Goal: Navigation & Orientation: Find specific page/section

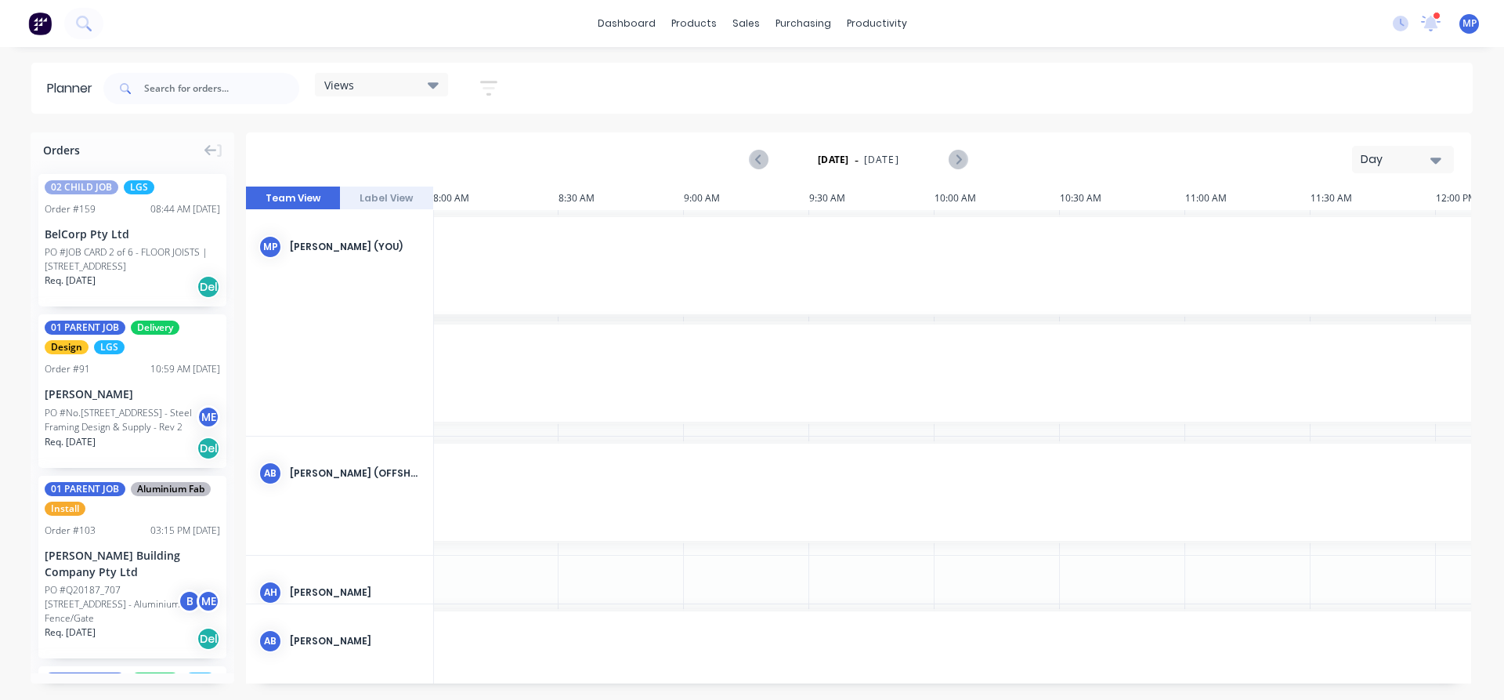
scroll to position [526, 0]
click at [1439, 27] on icon at bounding box center [1430, 23] width 21 height 18
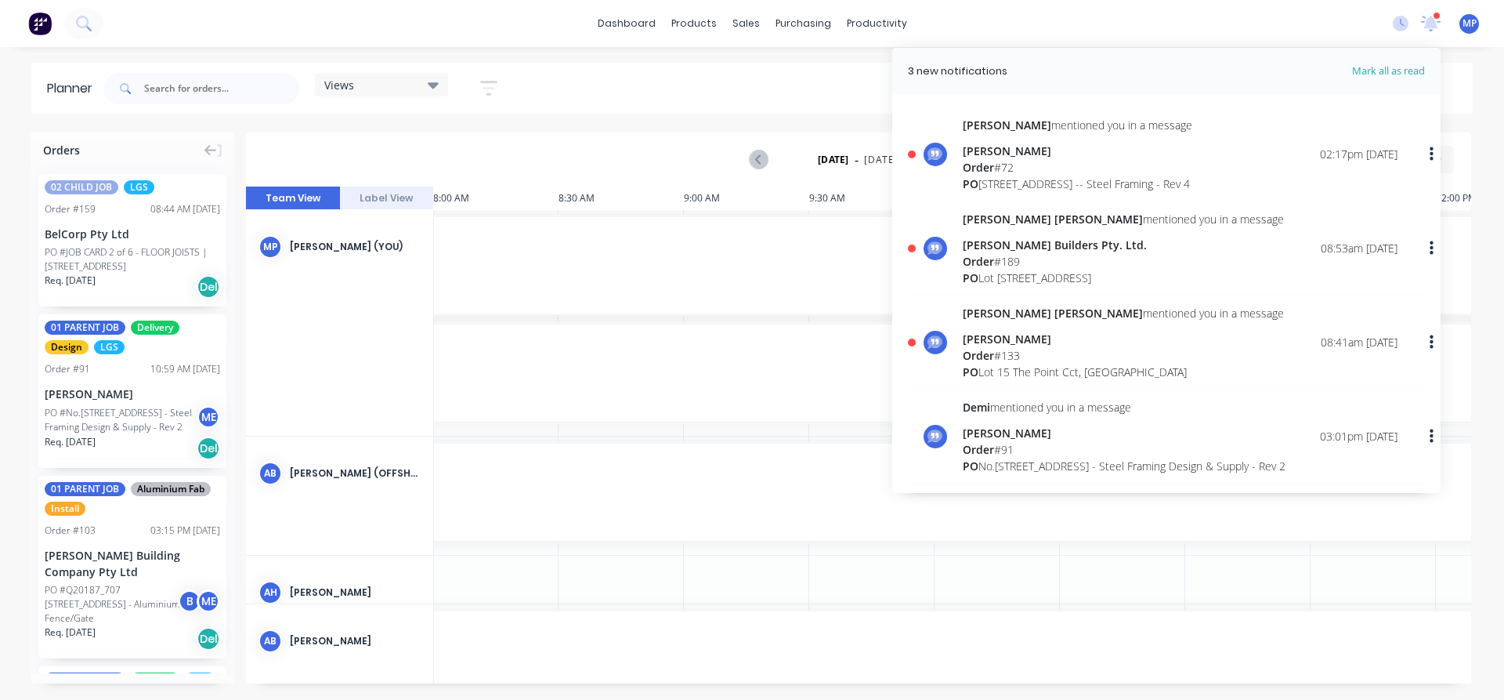
click at [1163, 182] on div "[STREET_ADDRESS] -- Steel Framing - Rev 4" at bounding box center [1078, 183] width 230 height 16
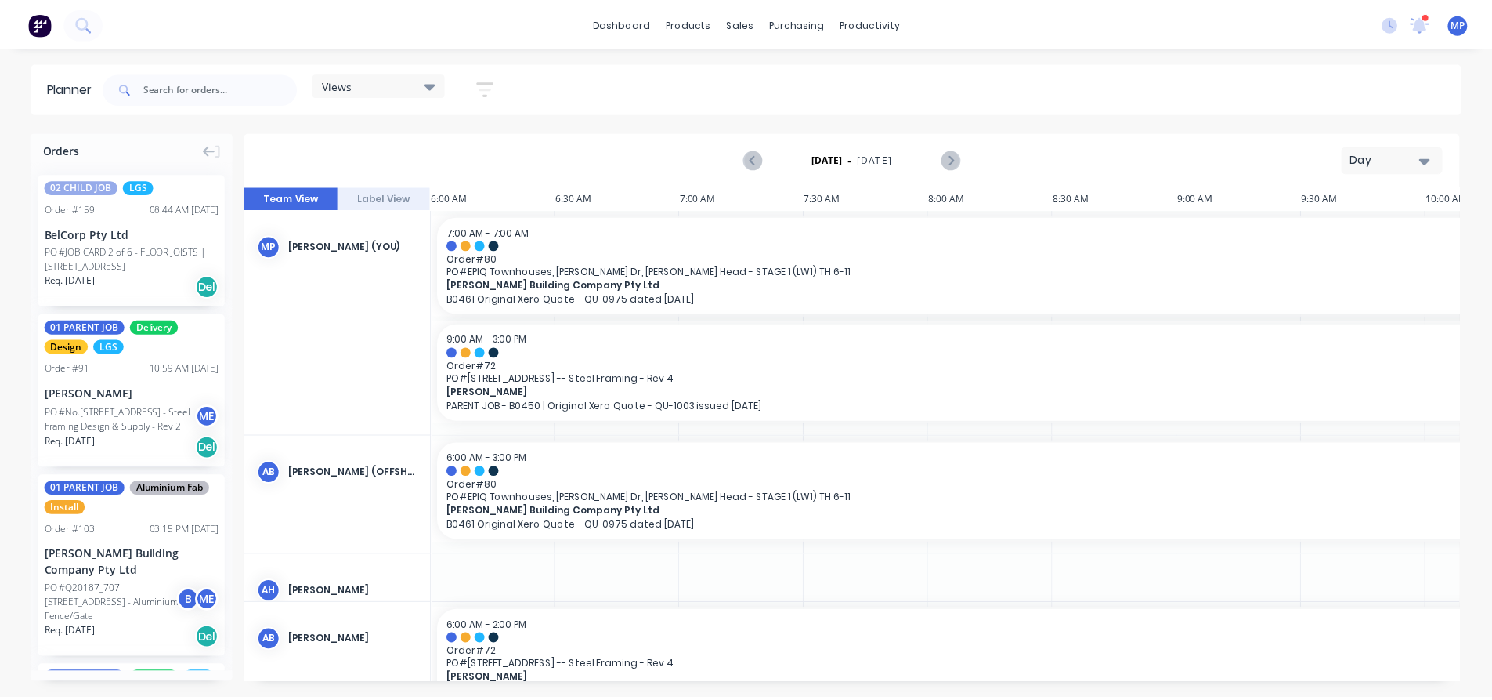
scroll to position [0, 502]
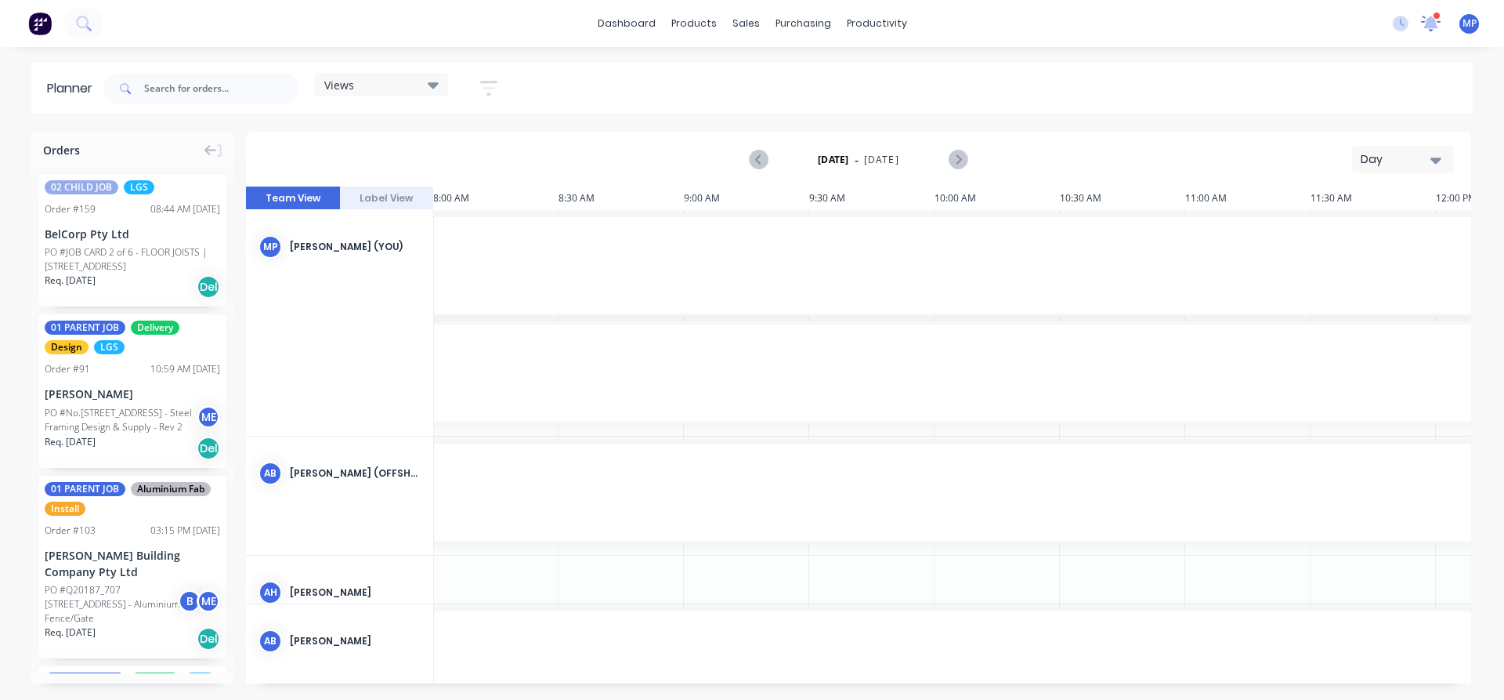
click at [1436, 20] on icon at bounding box center [1430, 23] width 21 height 18
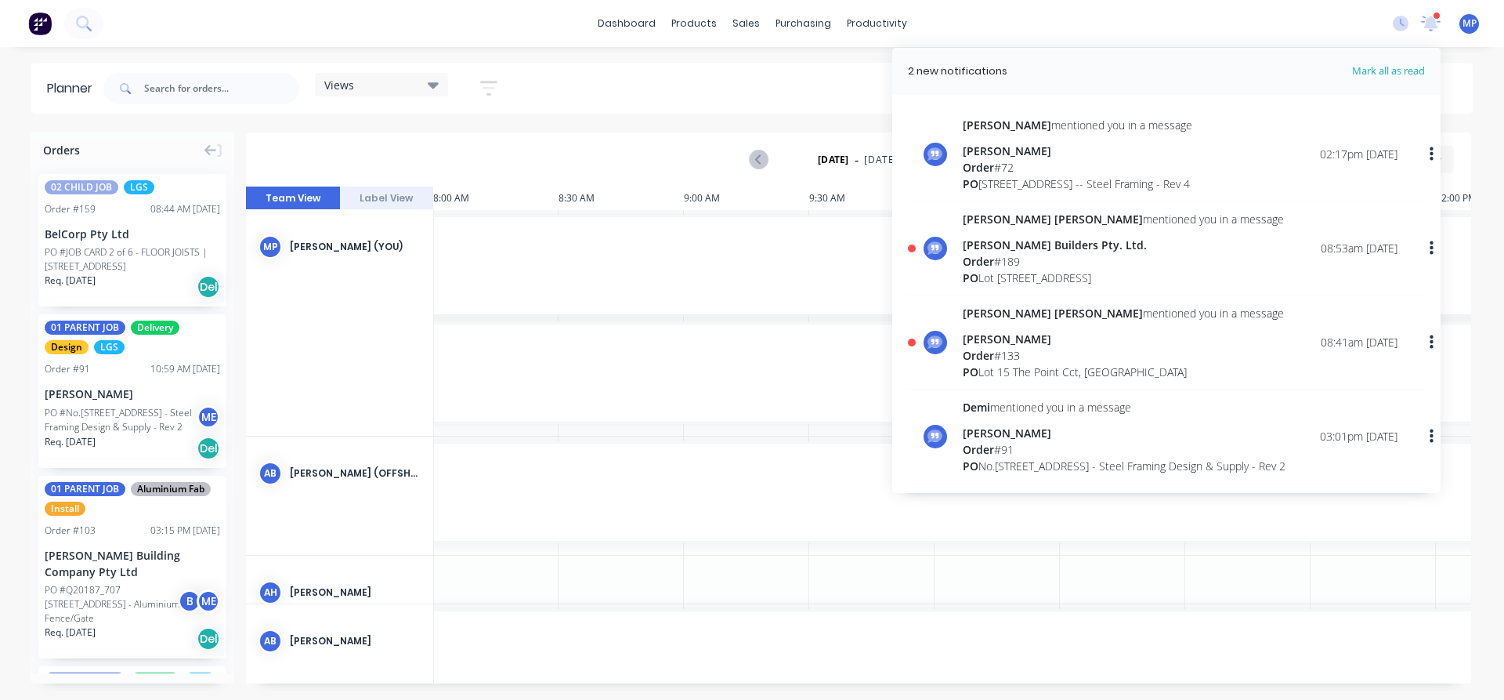
click at [1004, 253] on div "[PERSON_NAME] Builders Pty. Ltd." at bounding box center [1123, 245] width 321 height 16
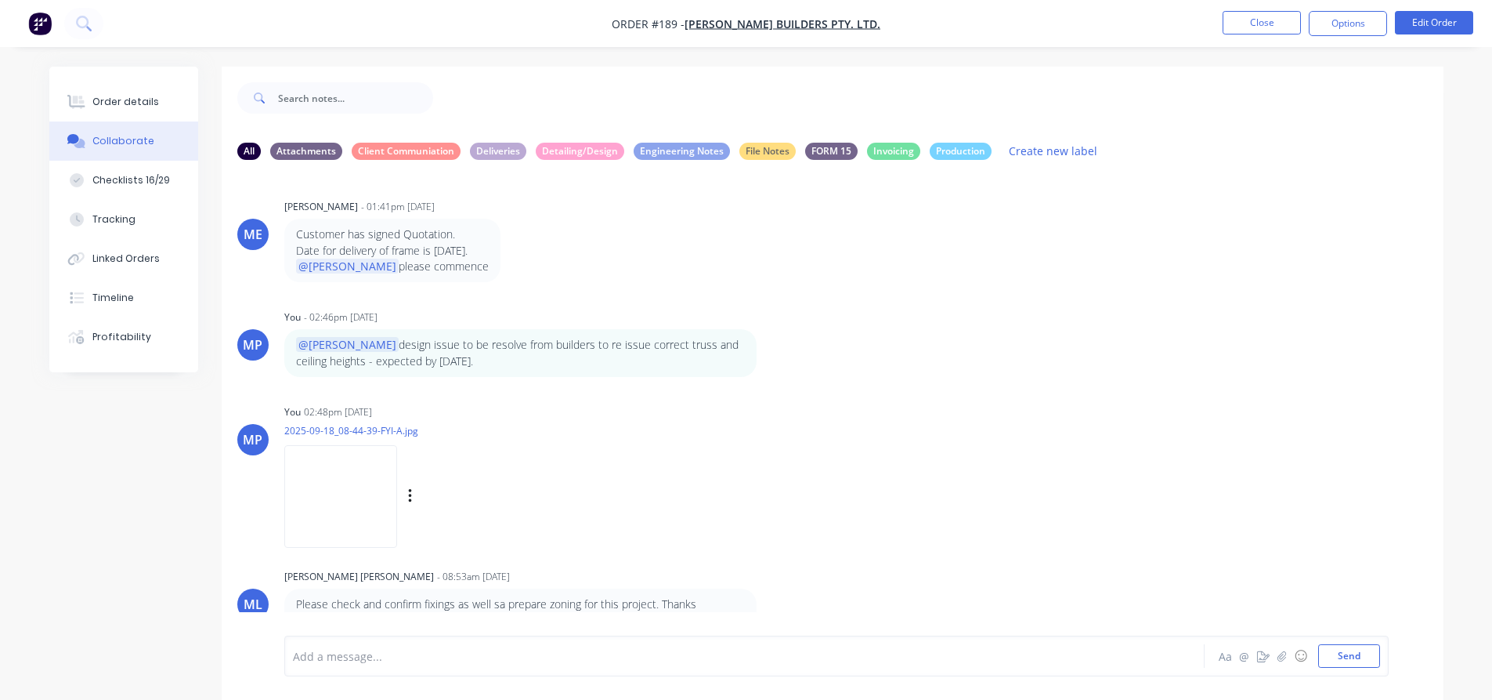
scroll to position [24, 0]
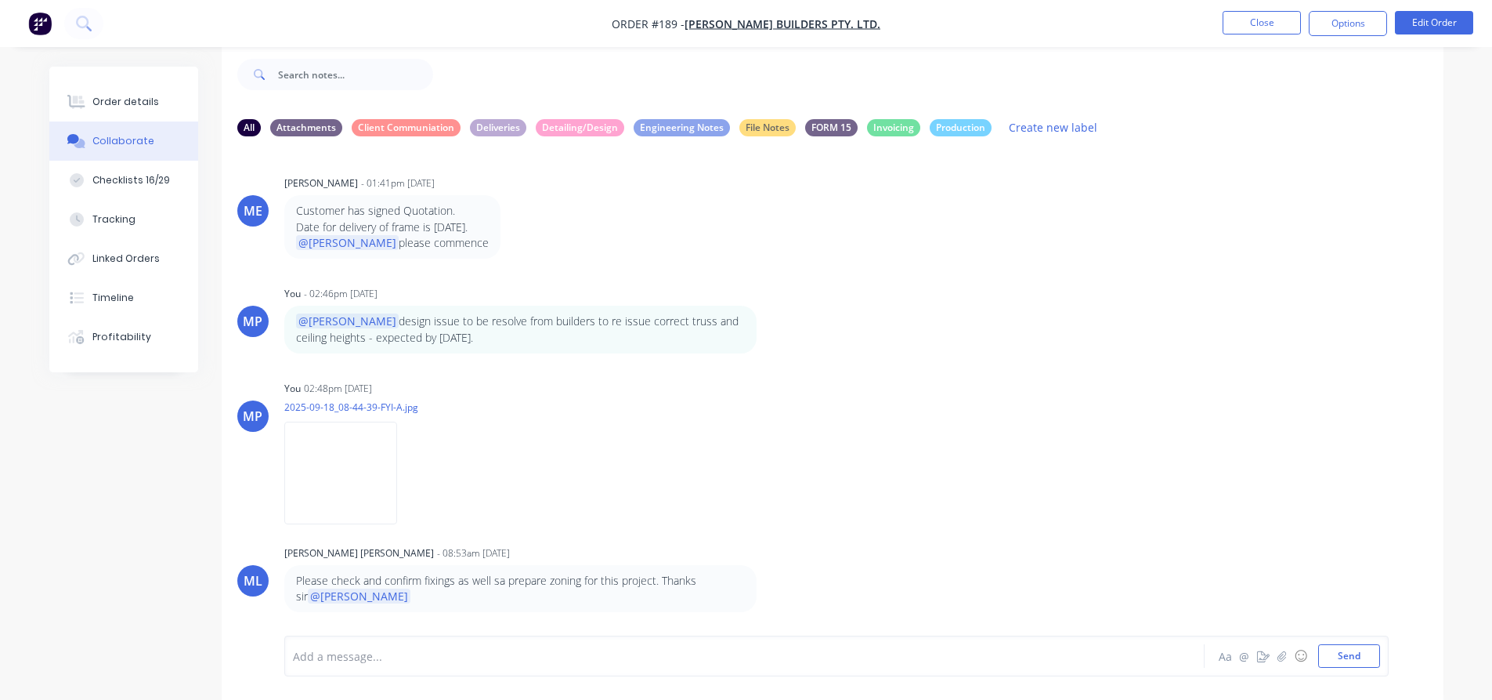
click at [565, 581] on p "Please check and confirm fixings as well sa prepare zoning for this project. Th…" at bounding box center [520, 589] width 449 height 32
drag, startPoint x: 558, startPoint y: 581, endPoint x: 675, endPoint y: 578, distance: 117.5
type textarea "zoning for this project. Th"
click at [675, 578] on p "Please check and confirm fixings as well sa prepare zoning for this project. Th…" at bounding box center [520, 589] width 449 height 32
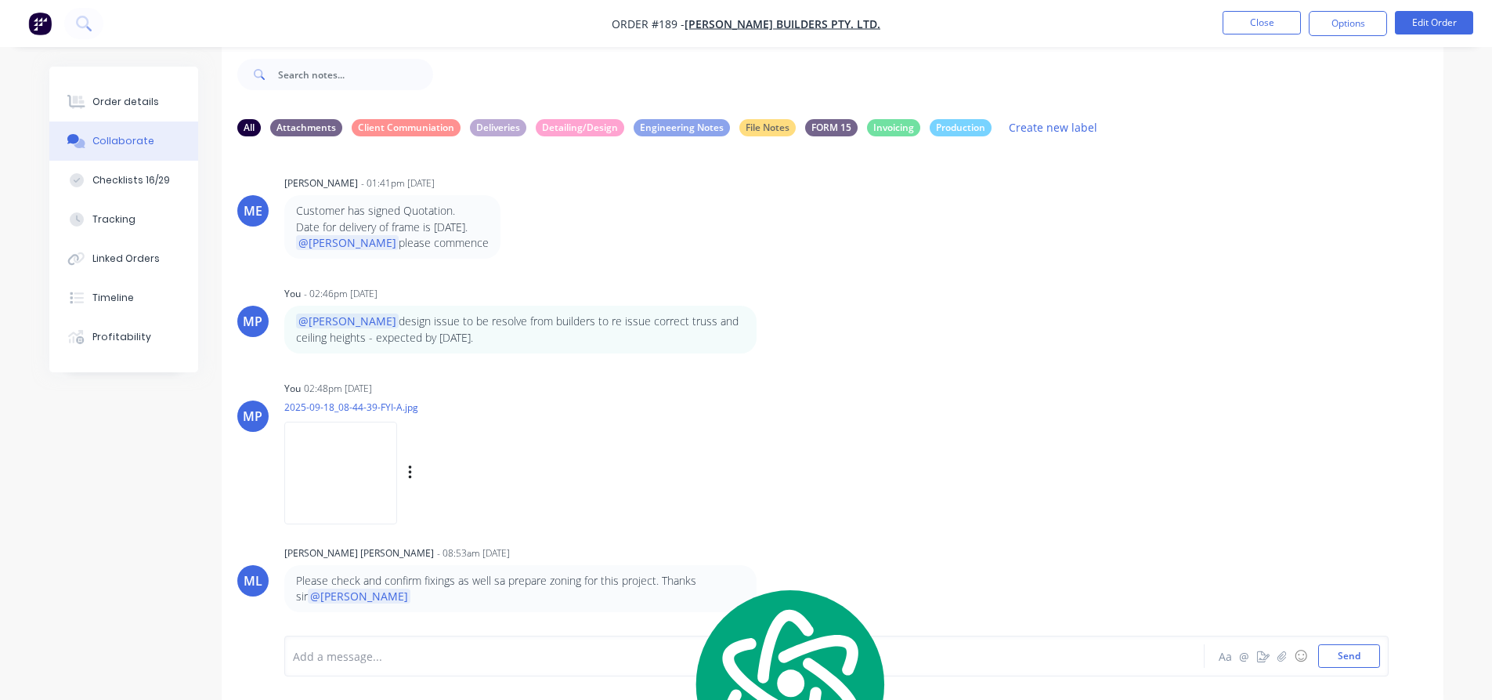
click at [1186, 432] on div "MP You 02:48pm [DATE] 2025-09-18_08-44-39-FYI-A.jpg Labels Download Delete" at bounding box center [833, 447] width 1222 height 141
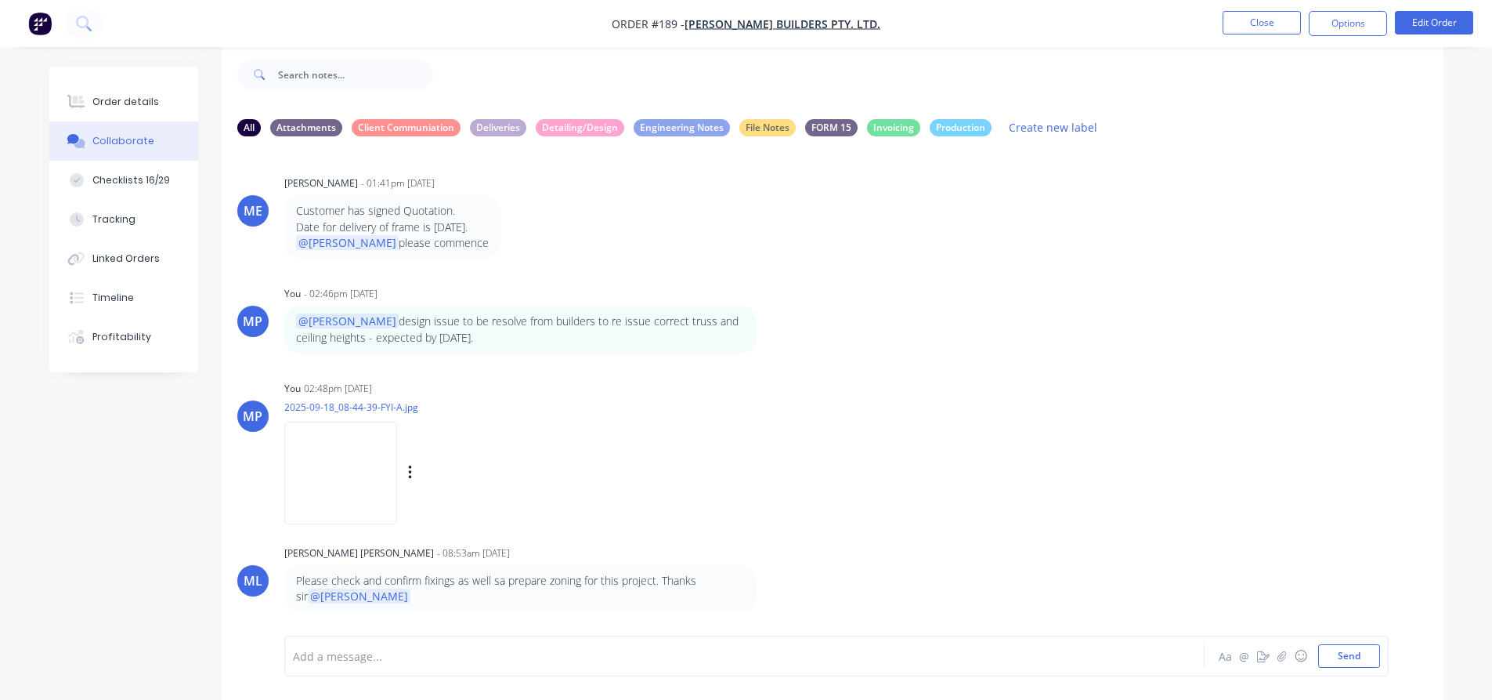
click at [1179, 429] on div "MP You 02:48pm [DATE] 2025-09-18_08-44-39-FYI-A.jpg Labels Download Delete" at bounding box center [833, 447] width 1222 height 141
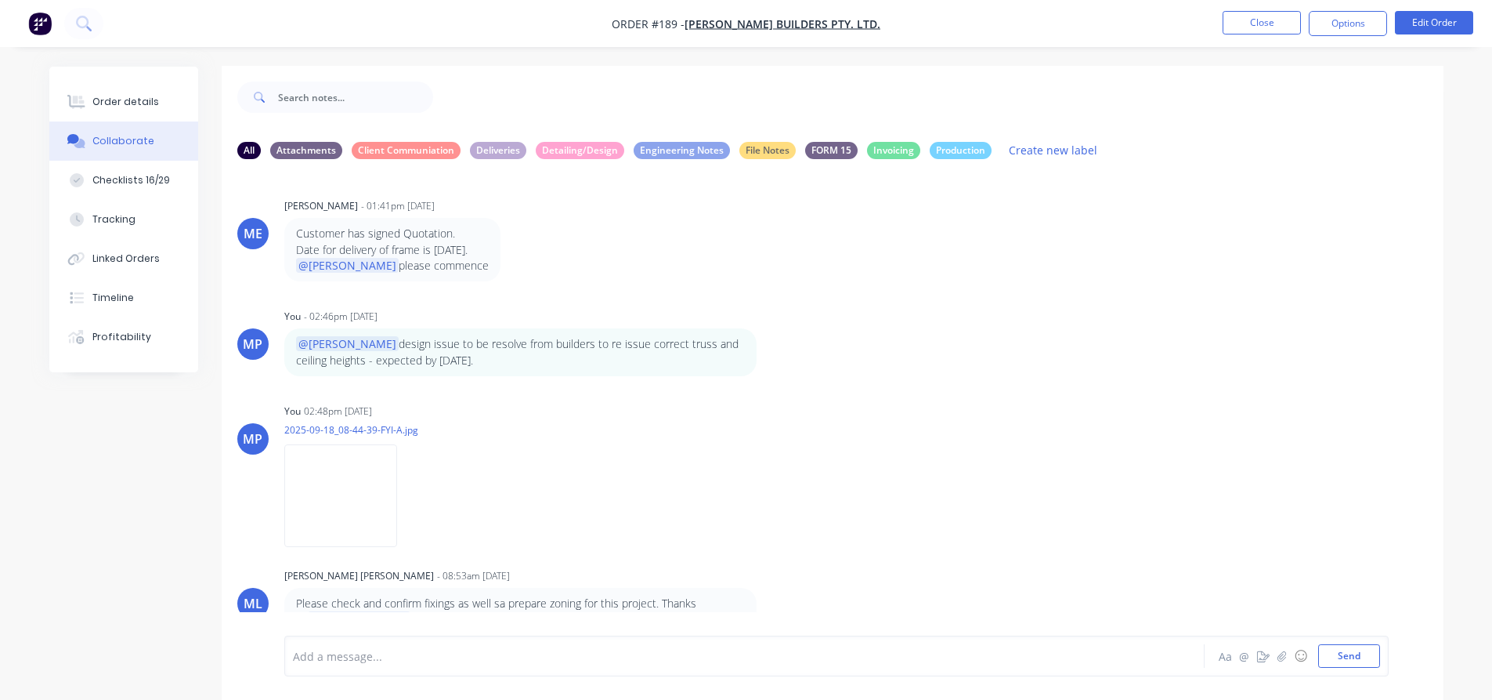
scroll to position [0, 0]
click at [1245, 24] on button "Close" at bounding box center [1262, 23] width 78 height 24
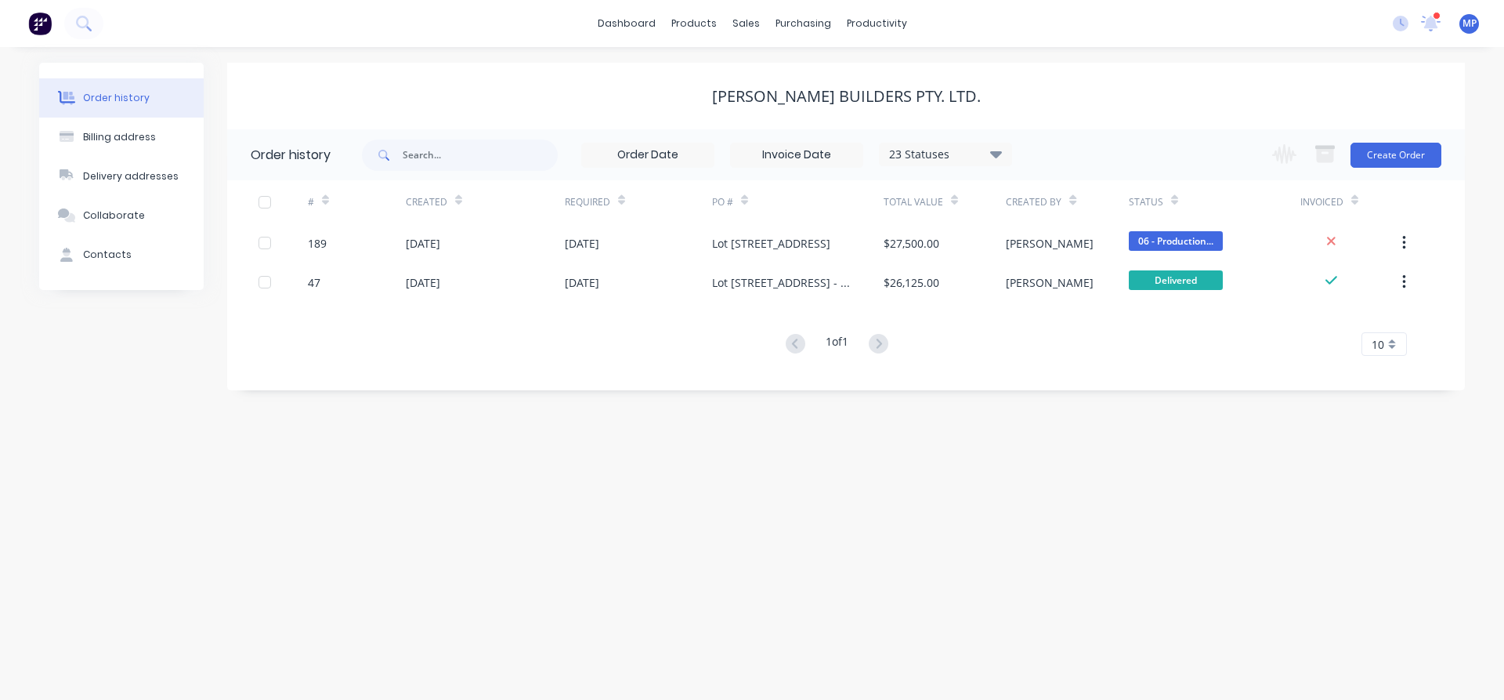
click at [1437, 17] on div at bounding box center [1437, 16] width 8 height 8
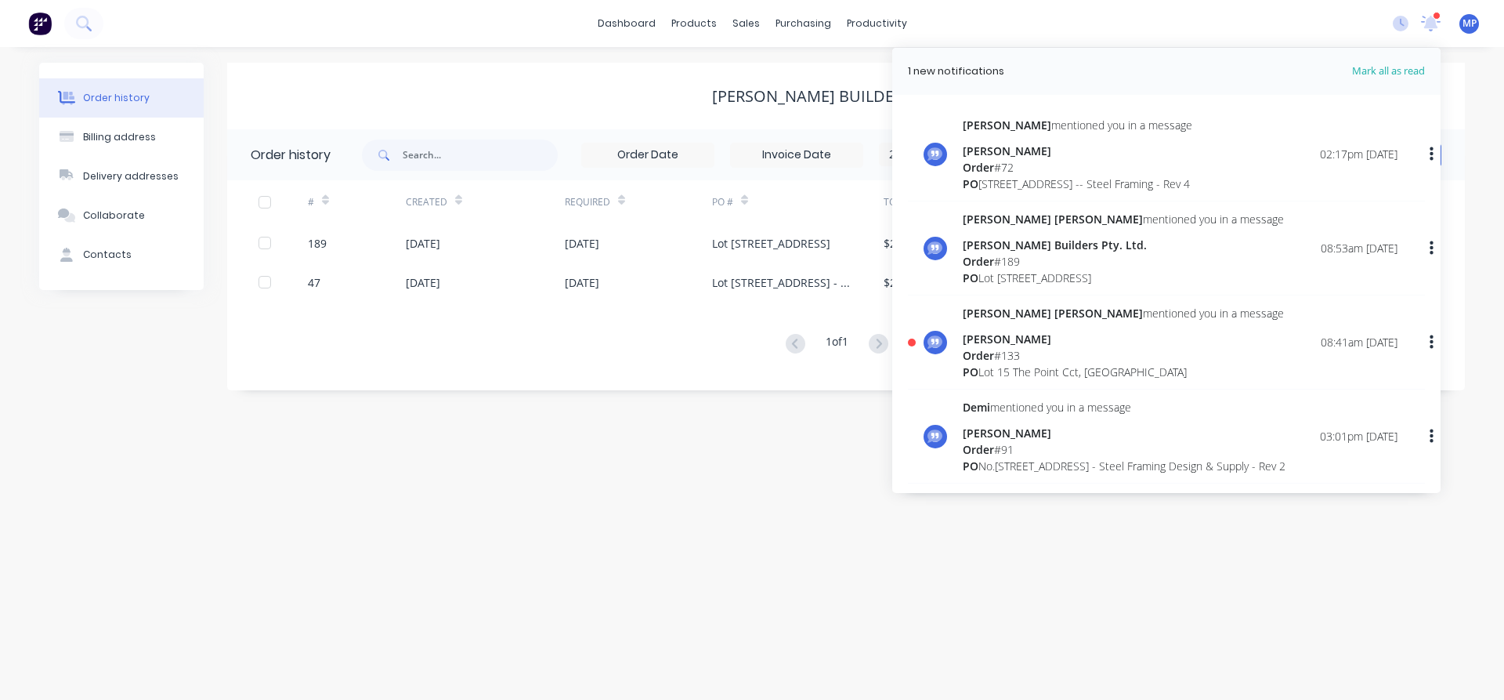
click at [995, 347] on div "[PERSON_NAME]" at bounding box center [1123, 339] width 321 height 16
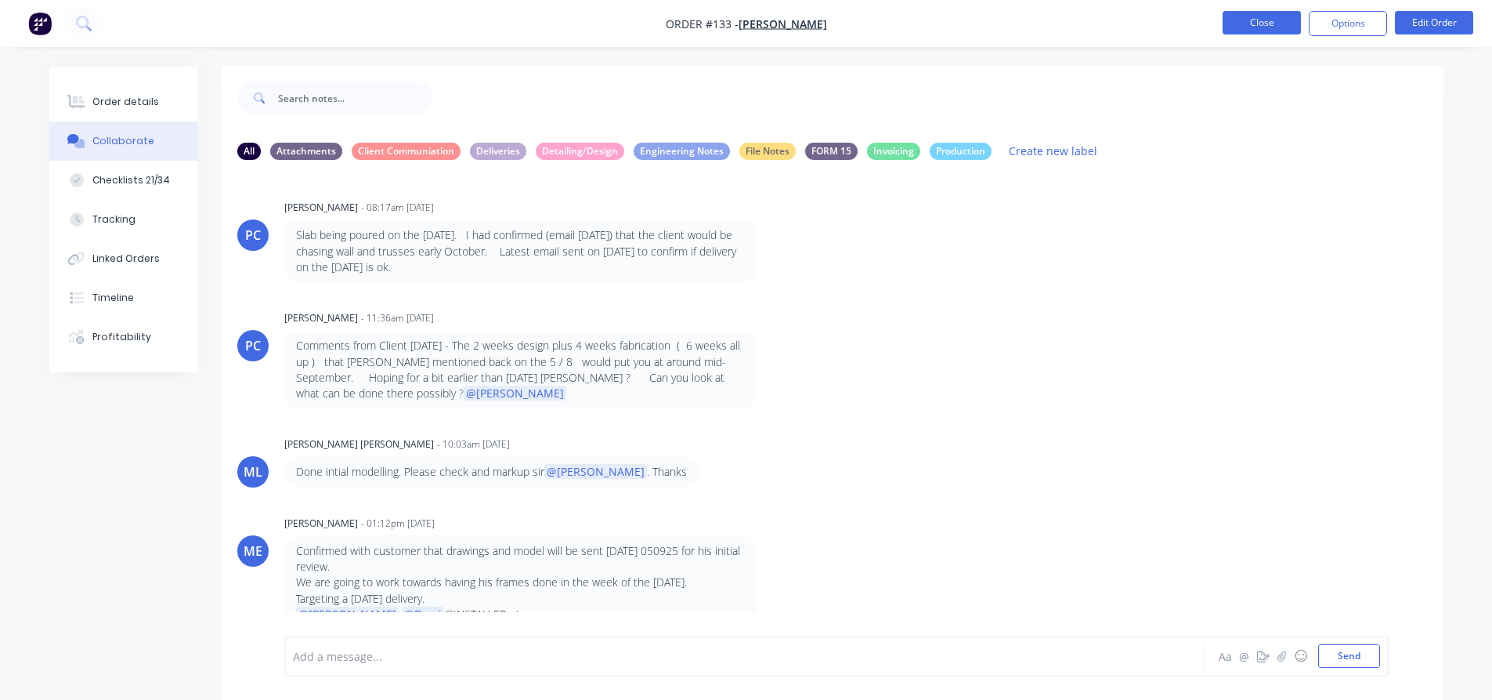
click at [1268, 31] on button "Close" at bounding box center [1262, 23] width 78 height 24
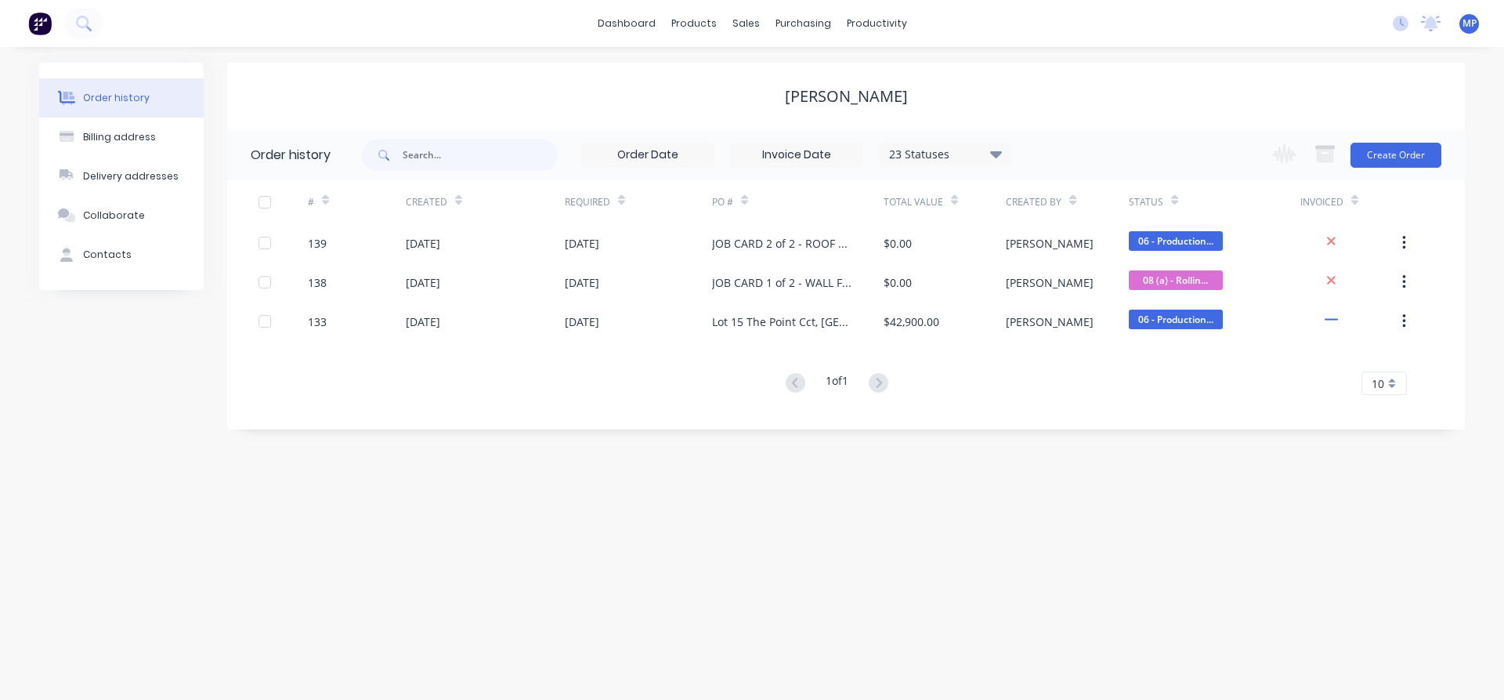
drag, startPoint x: 1228, startPoint y: 84, endPoint x: 1251, endPoint y: 73, distance: 25.2
click at [1231, 81] on div "[PERSON_NAME]" at bounding box center [846, 96] width 1238 height 67
click at [895, 70] on div "Workflow" at bounding box center [904, 75] width 47 height 14
